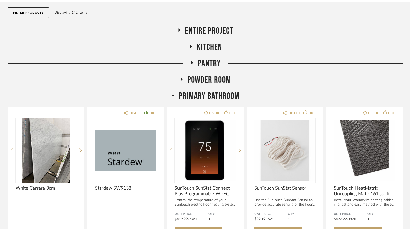
scroll to position [66, 0]
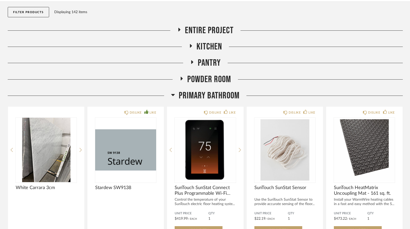
click at [172, 94] on icon at bounding box center [173, 95] width 4 height 2
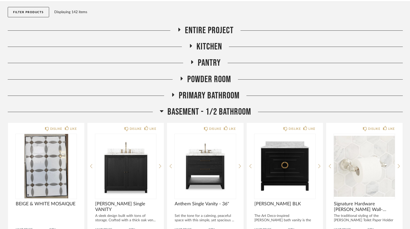
click at [192, 44] on icon at bounding box center [191, 46] width 6 height 4
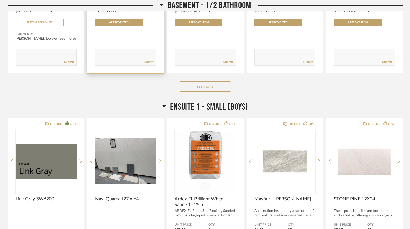
scroll to position [445, 0]
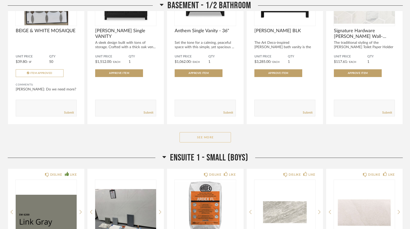
click at [193, 132] on button "See More" at bounding box center [205, 137] width 51 height 10
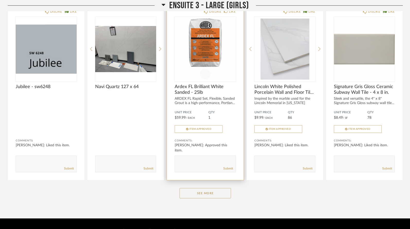
scroll to position [1403, 0]
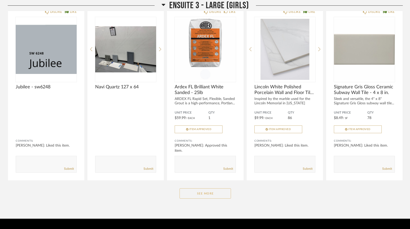
click at [201, 188] on button "See More" at bounding box center [205, 193] width 51 height 10
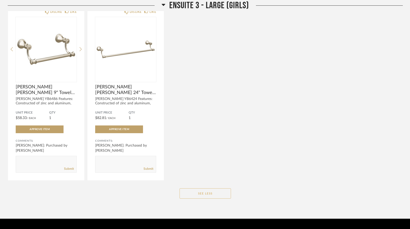
click at [198, 188] on button "See Less" at bounding box center [205, 193] width 51 height 10
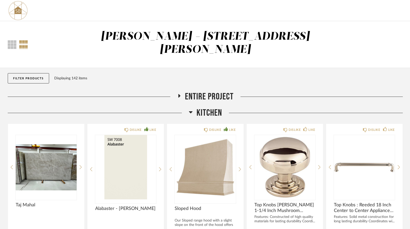
scroll to position [0, 0]
click at [11, 40] on div at bounding box center [12, 44] width 9 height 9
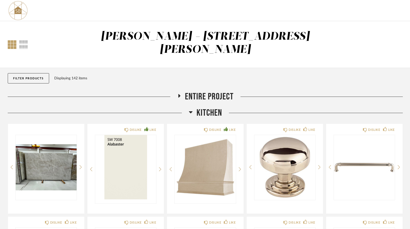
click at [34, 73] on button "Filter Products" at bounding box center [28, 78] width 41 height 10
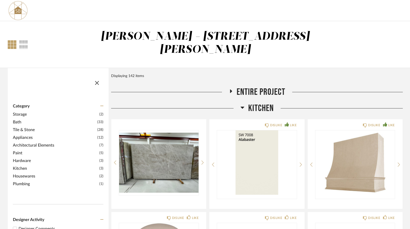
click at [73, 181] on span "Plumbing" at bounding box center [55, 184] width 85 height 6
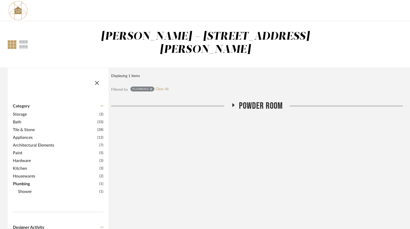
click at [72, 188] on span "Shower" at bounding box center [58, 191] width 80 height 6
click at [73, 196] on span "Shower Head, Faucet & Set" at bounding box center [60, 199] width 75 height 6
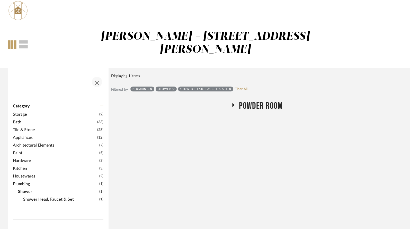
click at [97, 76] on span "button" at bounding box center [97, 82] width 12 height 12
